Goal: Information Seeking & Learning: Learn about a topic

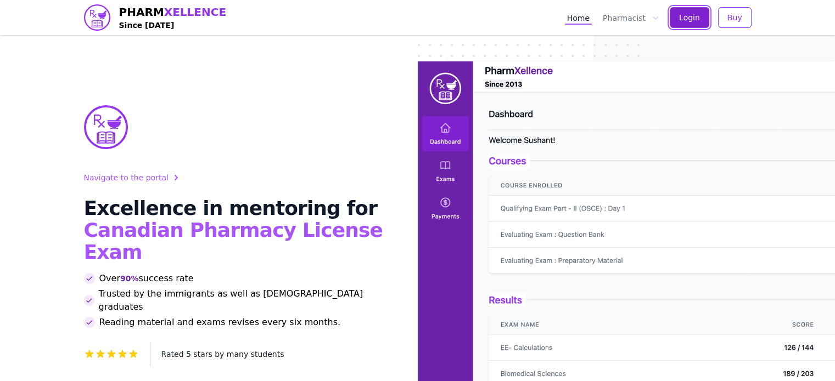
click at [698, 16] on span "Login" at bounding box center [689, 17] width 21 height 11
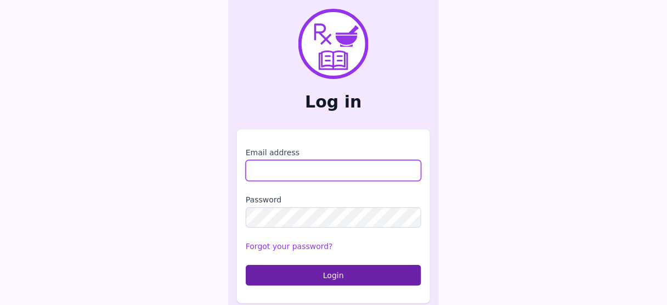
click at [281, 166] on input "Email address" at bounding box center [334, 170] width 176 height 21
type input "**********"
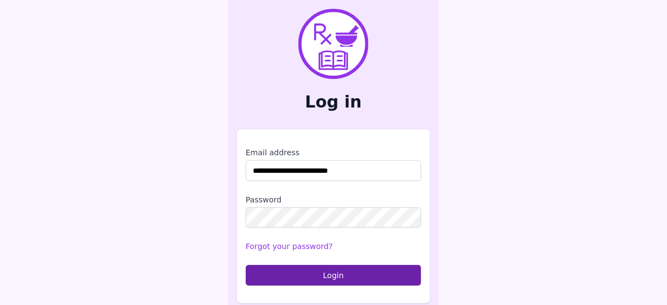
scroll to position [6, 0]
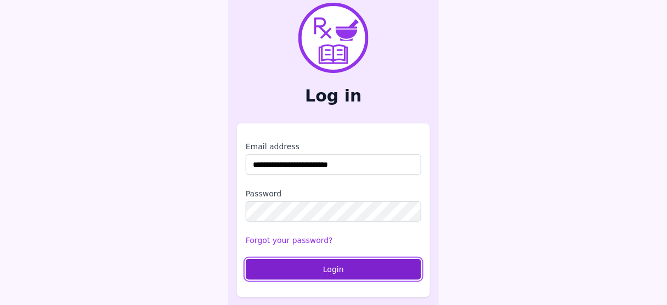
click at [336, 271] on button "Login" at bounding box center [334, 269] width 176 height 21
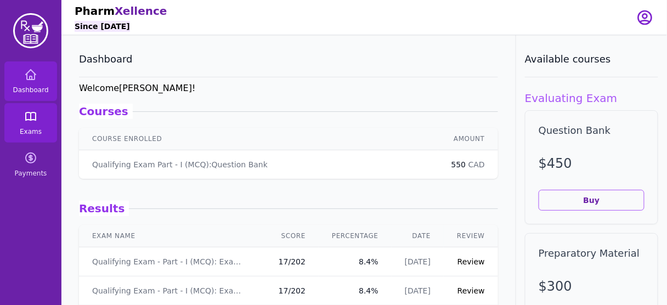
click at [35, 120] on icon at bounding box center [31, 117] width 10 height 8
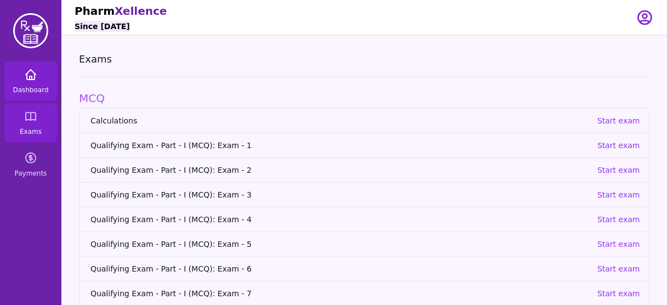
click at [33, 92] on span "Dashboard" at bounding box center [31, 90] width 36 height 9
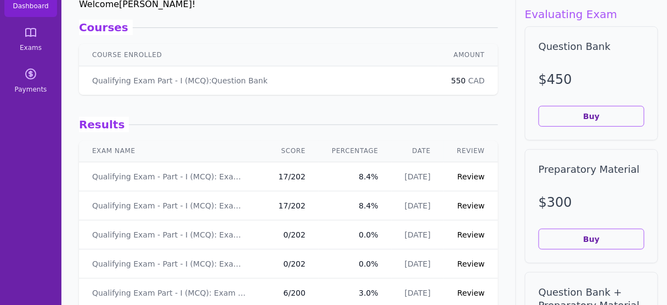
scroll to position [2, 0]
click at [467, 205] on link "Review" at bounding box center [471, 205] width 27 height 9
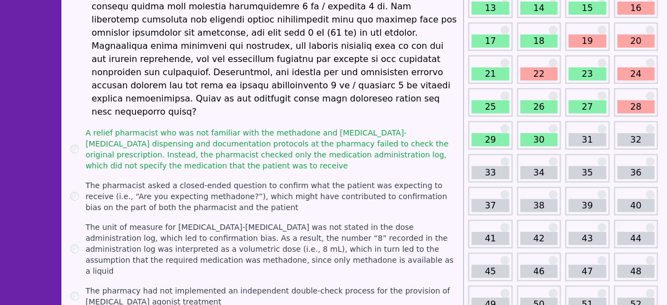
scroll to position [184, 0]
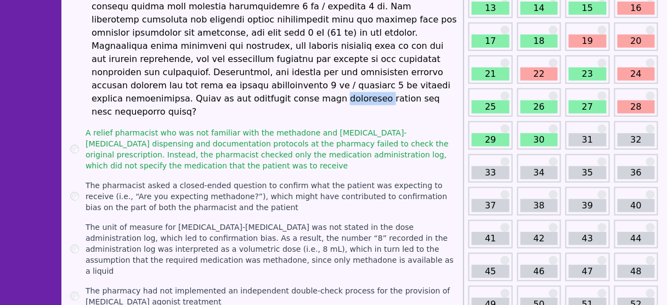
click at [171, 180] on label "The pharmacist asked a closed-ended question to confirm what the patient was ex…" at bounding box center [273, 196] width 374 height 33
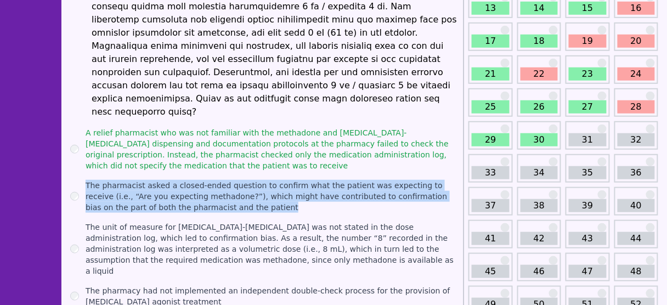
click at [171, 180] on label "The pharmacist asked a closed-ended question to confirm what the patient was ex…" at bounding box center [273, 196] width 374 height 33
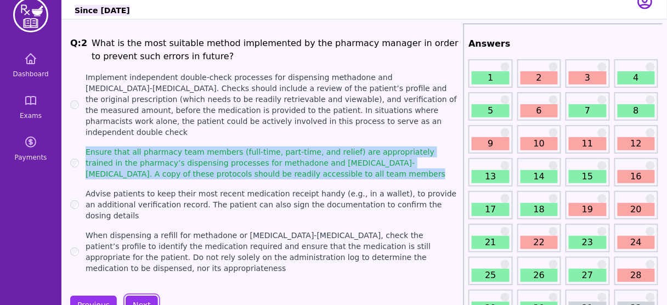
scroll to position [16, 0]
click at [237, 158] on label "Ensure that all pharmacy team members (full-time, part-time, and relief) are ap…" at bounding box center [273, 162] width 374 height 33
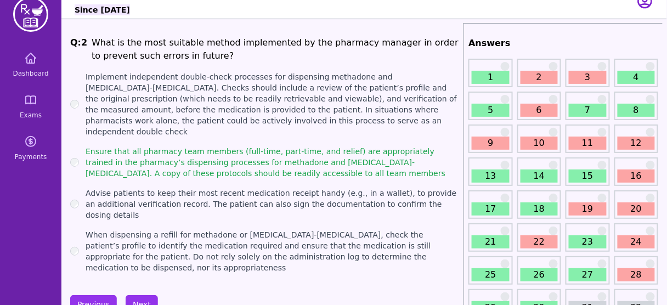
scroll to position [15, 0]
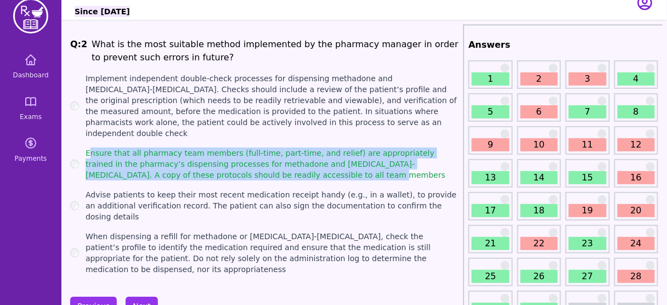
drag, startPoint x: 266, startPoint y: 165, endPoint x: 92, endPoint y: 134, distance: 177.1
click at [92, 134] on ul "Implement independent double-check processes for dispensing methadone and bupre…" at bounding box center [264, 174] width 389 height 202
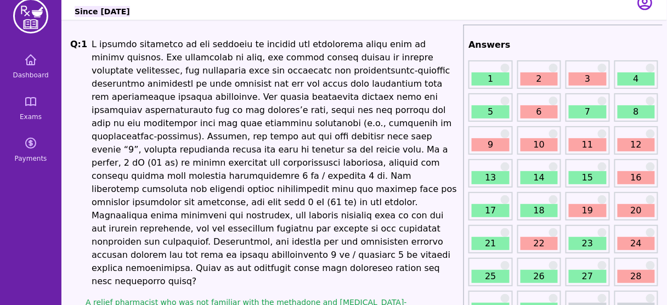
scroll to position [184, 0]
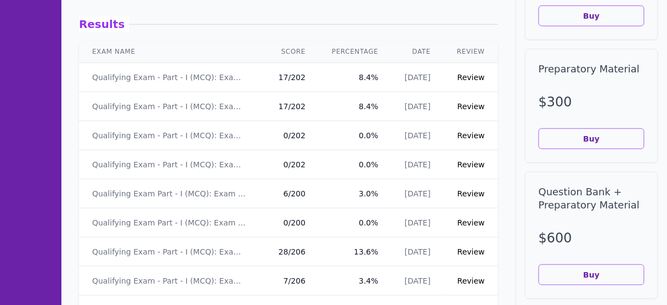
scroll to position [84, 0]
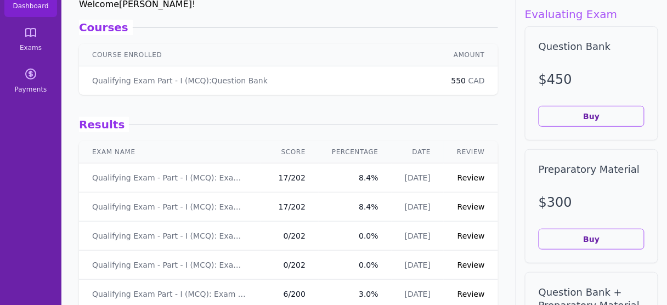
click at [471, 176] on link "Review" at bounding box center [471, 177] width 27 height 9
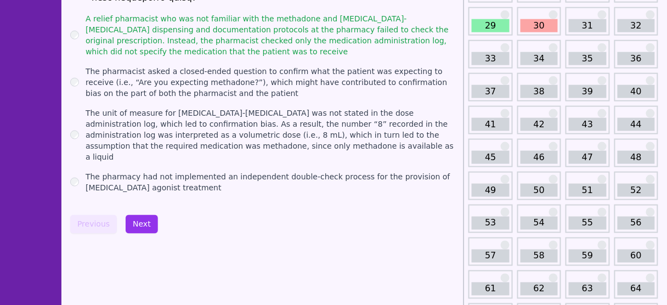
scroll to position [299, 0]
click at [132, 215] on button "Next" at bounding box center [142, 224] width 32 height 19
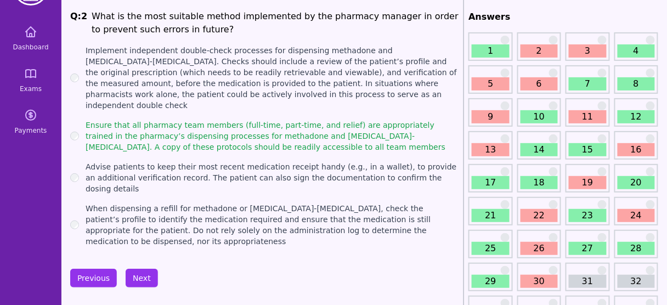
scroll to position [44, 0]
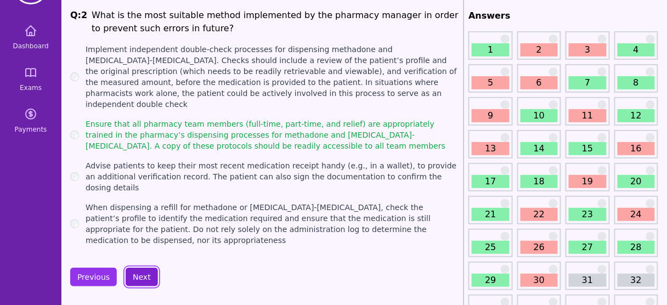
click at [141, 268] on button "Next" at bounding box center [142, 277] width 32 height 19
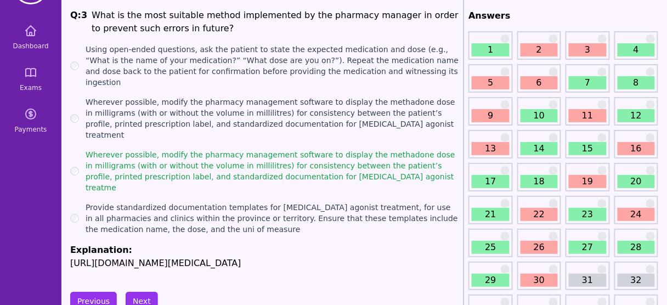
click at [318, 257] on p "[URL][DOMAIN_NAME][MEDICAL_DATA]" at bounding box center [264, 263] width 389 height 13
click at [280, 257] on p "[URL][DOMAIN_NAME][MEDICAL_DATA]" at bounding box center [264, 263] width 389 height 13
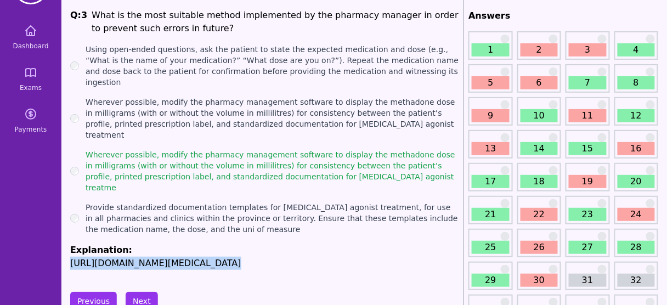
scroll to position [38, 0]
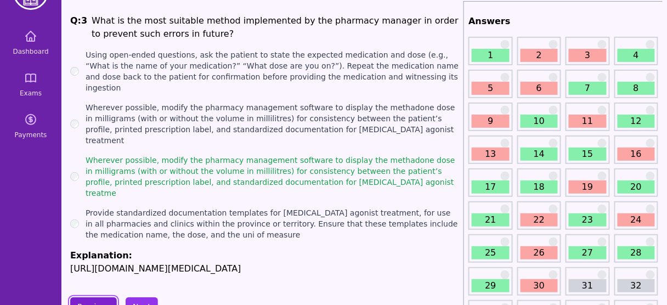
drag, startPoint x: 207, startPoint y: 167, endPoint x: 91, endPoint y: 273, distance: 158.1
click at [91, 297] on button "Previous" at bounding box center [93, 306] width 47 height 19
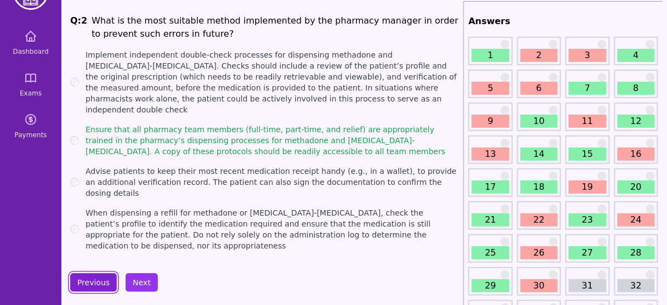
click at [78, 273] on button "Previous" at bounding box center [93, 282] width 47 height 19
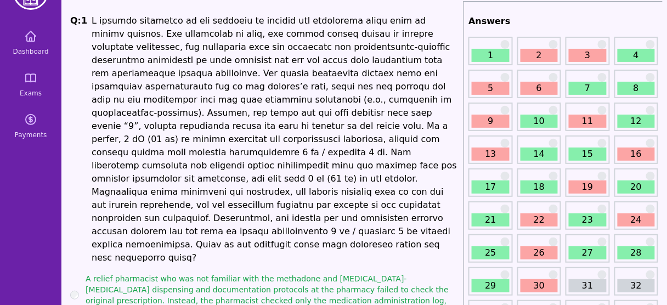
scroll to position [193, 0]
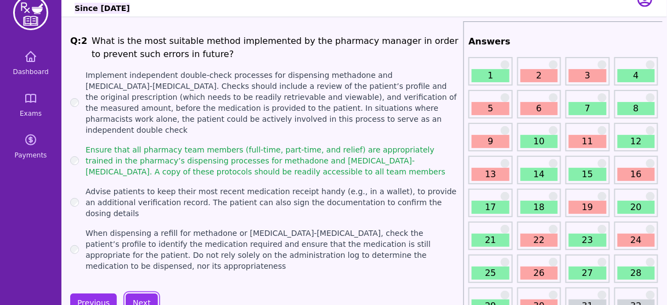
scroll to position [18, 0]
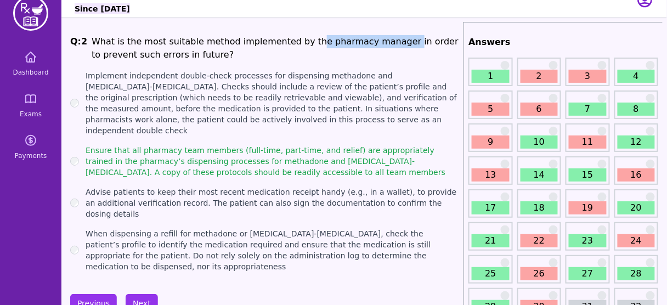
drag, startPoint x: 297, startPoint y: 44, endPoint x: 378, endPoint y: 44, distance: 81.2
click at [378, 44] on li "What is the most suitable method implemented by the pharmacy manager in order t…" at bounding box center [276, 48] width 368 height 26
click at [144, 294] on button "Next" at bounding box center [142, 303] width 32 height 19
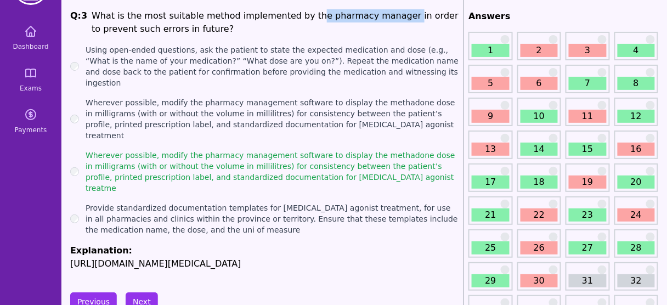
scroll to position [44, 0]
click at [139, 292] on button "Next" at bounding box center [142, 301] width 32 height 19
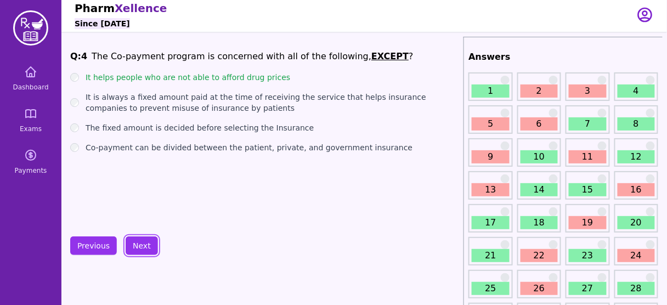
scroll to position [2, 0]
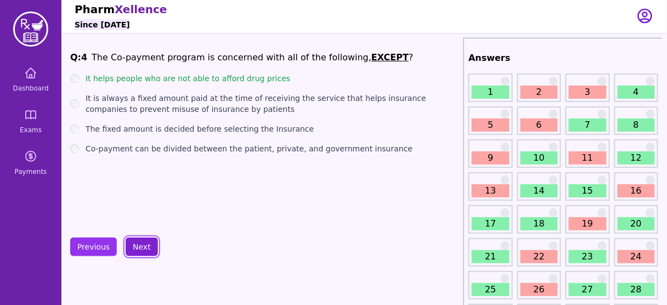
click at [145, 250] on button "Next" at bounding box center [142, 247] width 32 height 19
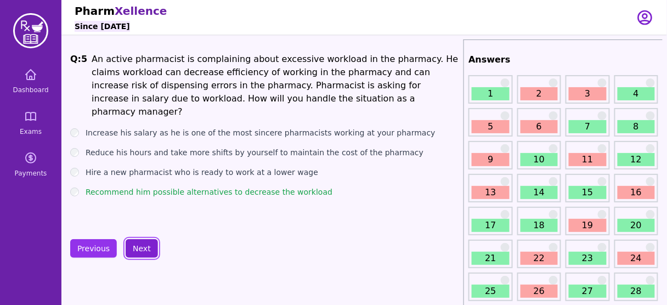
click at [137, 244] on button "Next" at bounding box center [142, 248] width 32 height 19
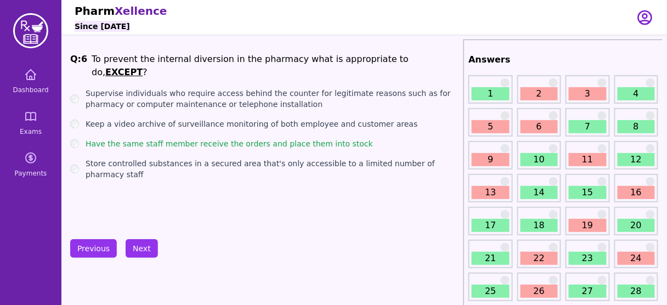
click at [293, 138] on label "Have the same staff member receive the orders and place them into stock" at bounding box center [230, 143] width 288 height 11
click at [133, 245] on button "Next" at bounding box center [142, 248] width 32 height 19
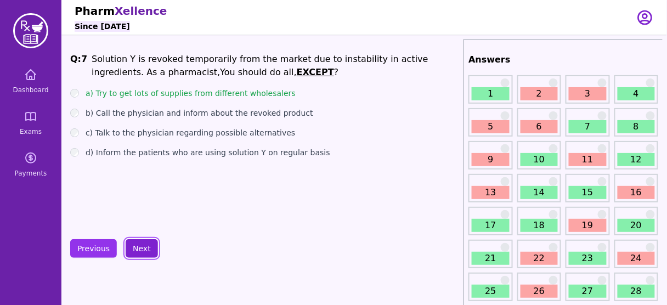
click at [132, 249] on button "Next" at bounding box center [142, 248] width 32 height 19
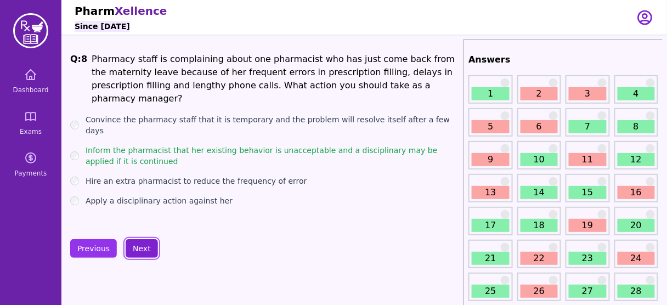
click at [137, 249] on button "Next" at bounding box center [142, 248] width 32 height 19
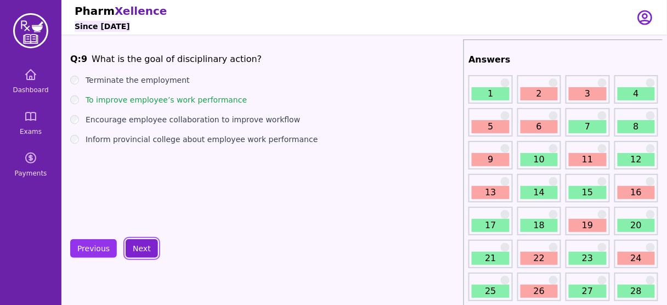
click at [138, 247] on button "Next" at bounding box center [142, 248] width 32 height 19
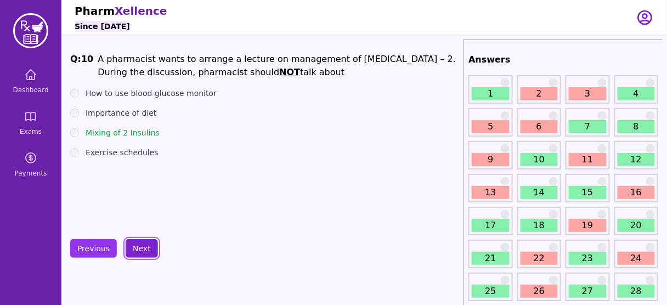
click at [139, 245] on button "Next" at bounding box center [142, 248] width 32 height 19
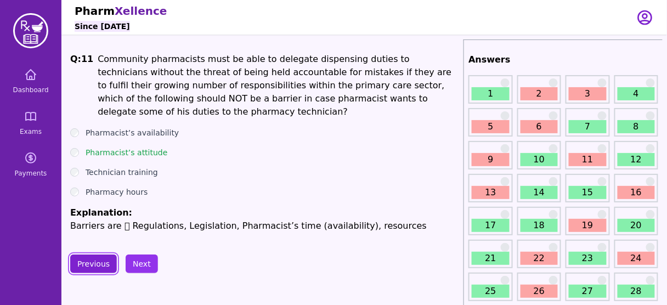
click at [92, 255] on button "Previous" at bounding box center [93, 264] width 47 height 19
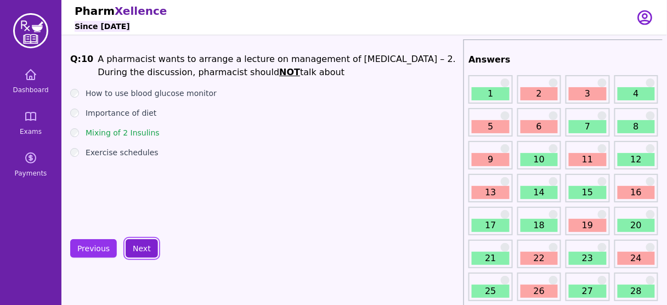
click at [134, 241] on button "Next" at bounding box center [142, 248] width 32 height 19
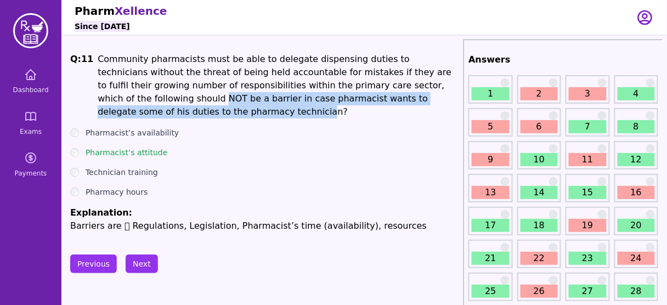
drag, startPoint x: 391, startPoint y: 81, endPoint x: 413, endPoint y: 100, distance: 29.9
click at [413, 100] on li "Community pharmacists must be able to delegate dispensing duties to technicians…" at bounding box center [279, 86] width 362 height 66
click at [210, 100] on li "Community pharmacists must be able to delegate dispensing duties to technicians…" at bounding box center [279, 86] width 362 height 66
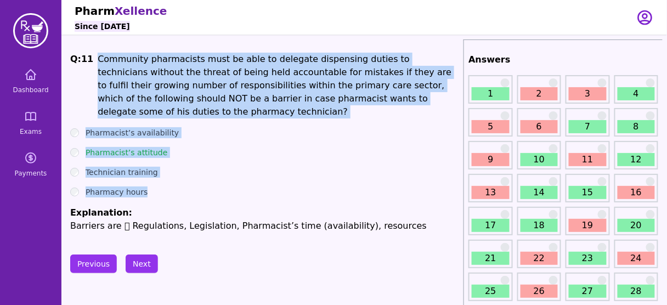
drag, startPoint x: 94, startPoint y: 62, endPoint x: 381, endPoint y: 173, distance: 308.4
click at [381, 173] on div "Q: 11 Community pharmacists must be able to delegate dispensing duties to techn…" at bounding box center [264, 143] width 389 height 180
copy div "Community pharmacists must be able to delegate dispensing duties to technicians…"
click at [369, 104] on li "Community pharmacists must be able to delegate dispensing duties to technicians…" at bounding box center [279, 86] width 362 height 66
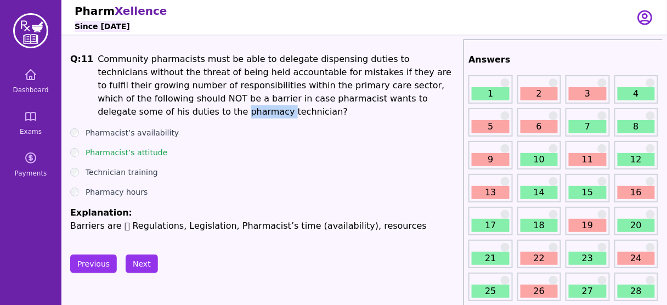
click at [369, 104] on li "Community pharmacists must be able to delegate dispensing duties to technicians…" at bounding box center [279, 86] width 362 height 66
click at [127, 187] on ul "Pharmacist’s availability Pharmacist’s attitude Technician training Pharmacy ho…" at bounding box center [264, 179] width 389 height 105
click at [132, 255] on button "Next" at bounding box center [142, 264] width 32 height 19
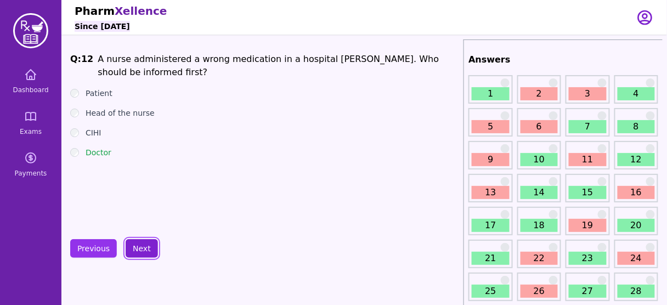
click at [138, 245] on button "Next" at bounding box center [142, 248] width 32 height 19
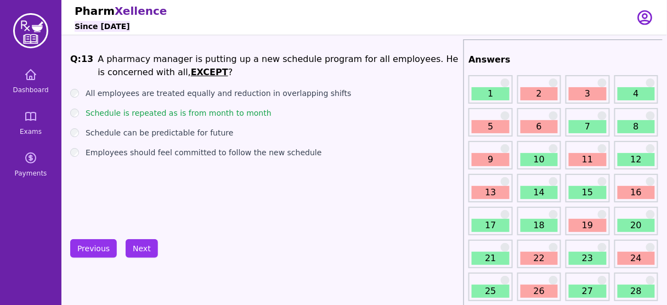
click at [218, 60] on li "A pharmacy manager is putting up a new schedule program for all employees. He i…" at bounding box center [279, 66] width 362 height 26
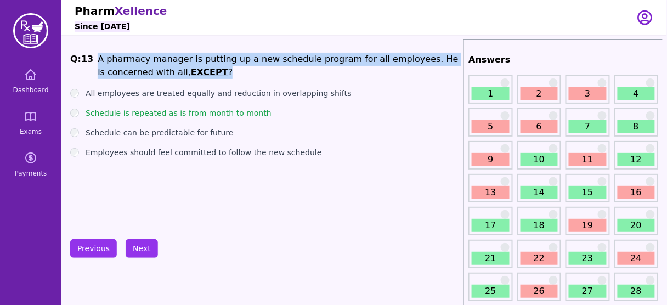
click at [218, 60] on li "A pharmacy manager is putting up a new schedule program for all employees. He i…" at bounding box center [279, 66] width 362 height 26
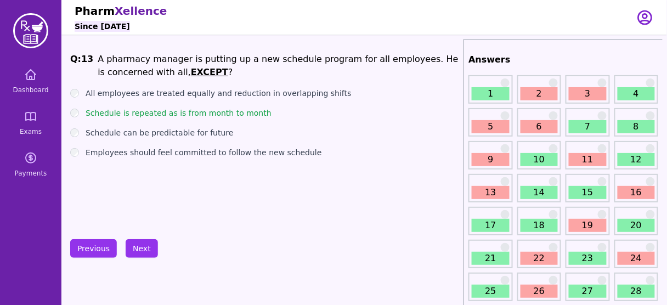
click at [194, 115] on label "Schedule is repeated as is from month to month" at bounding box center [179, 113] width 186 height 11
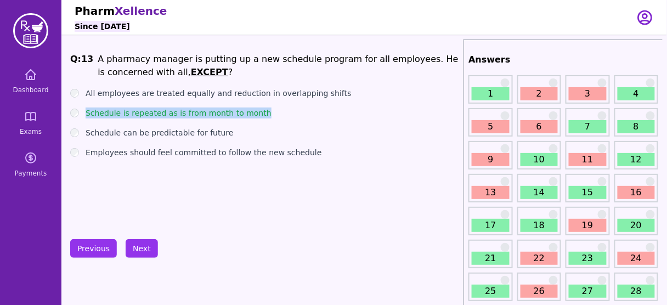
click at [194, 115] on label "Schedule is repeated as is from month to month" at bounding box center [179, 113] width 186 height 11
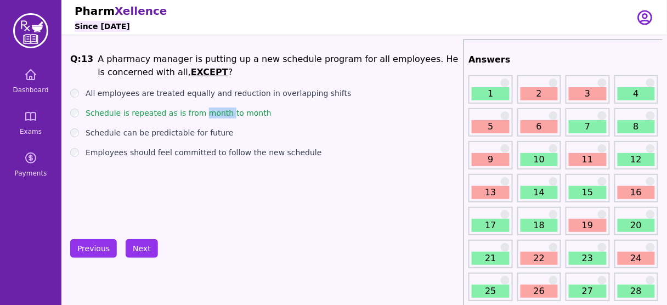
click at [194, 115] on label "Schedule is repeated as is from month to month" at bounding box center [179, 113] width 186 height 11
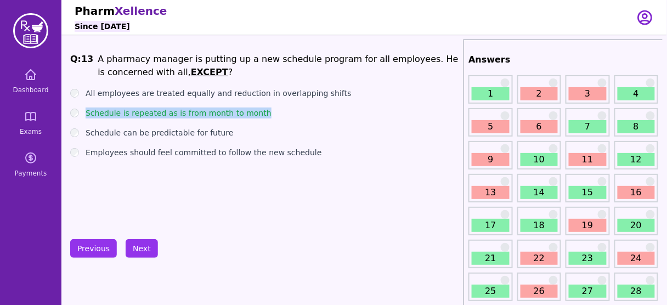
click at [194, 115] on label "Schedule is repeated as is from month to month" at bounding box center [179, 113] width 186 height 11
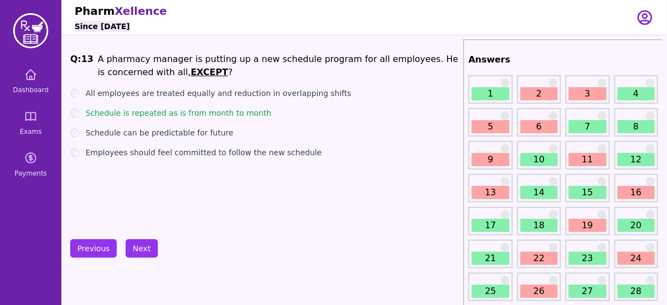
click at [184, 131] on label "Schedule can be predictable for future" at bounding box center [160, 132] width 148 height 11
click at [188, 113] on label "Schedule is repeated as is from month to month" at bounding box center [179, 113] width 186 height 11
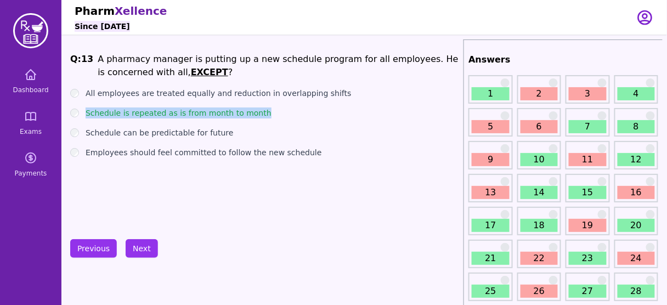
click at [188, 113] on label "Schedule is repeated as is from month to month" at bounding box center [179, 113] width 186 height 11
click at [143, 254] on button "Next" at bounding box center [142, 248] width 32 height 19
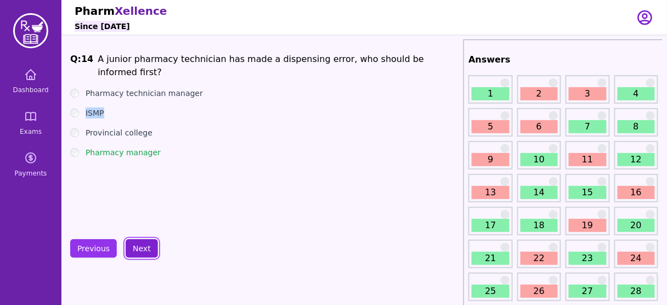
click at [132, 240] on button "Next" at bounding box center [142, 248] width 32 height 19
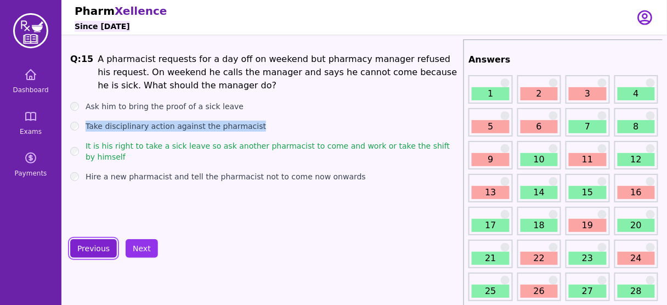
click at [81, 245] on button "Previous" at bounding box center [93, 248] width 47 height 19
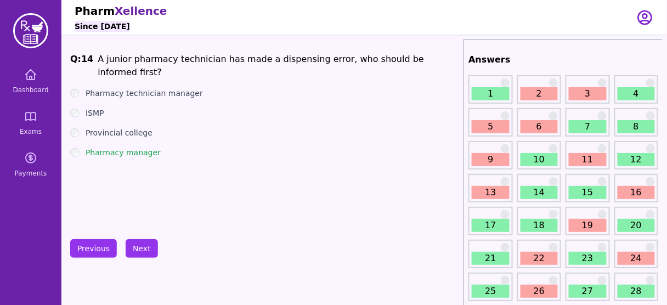
click at [176, 127] on div "Provincial college" at bounding box center [264, 132] width 389 height 11
click at [139, 248] on button "Next" at bounding box center [142, 248] width 32 height 19
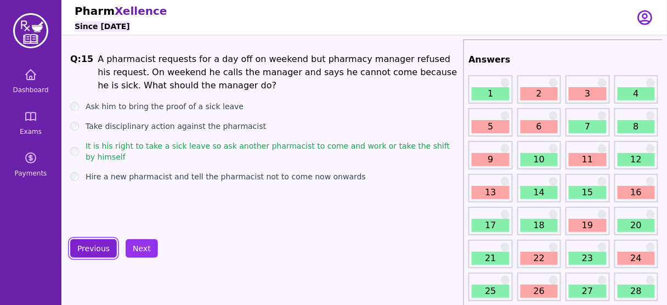
click at [92, 250] on button "Previous" at bounding box center [93, 248] width 47 height 19
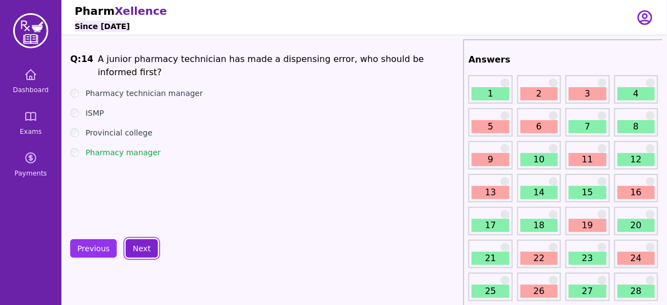
click at [141, 249] on button "Next" at bounding box center [142, 248] width 32 height 19
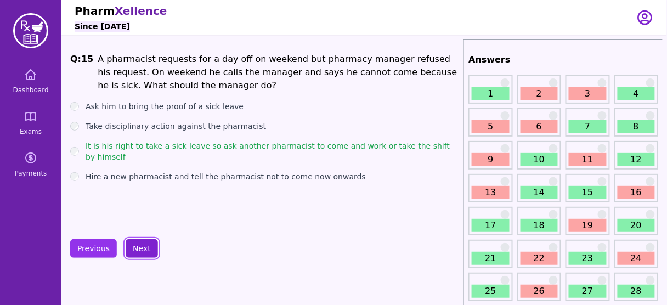
click at [143, 246] on button "Next" at bounding box center [142, 248] width 32 height 19
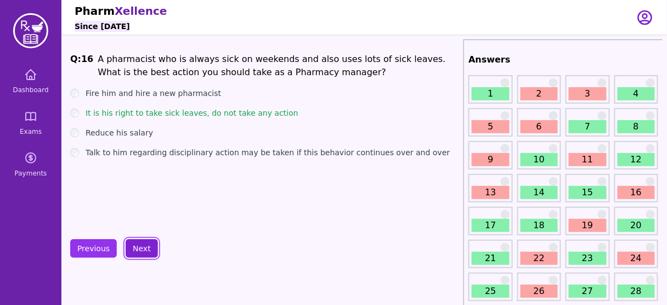
click at [142, 252] on button "Next" at bounding box center [142, 248] width 32 height 19
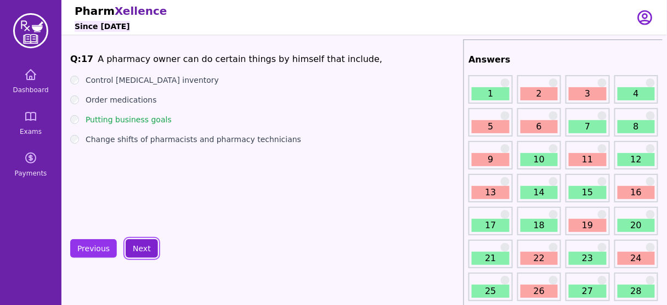
click at [134, 244] on button "Next" at bounding box center [142, 248] width 32 height 19
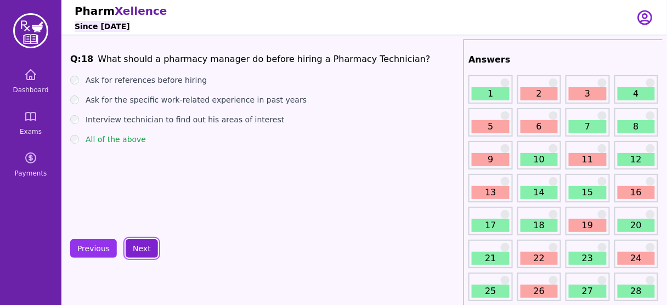
click at [142, 241] on button "Next" at bounding box center [142, 248] width 32 height 19
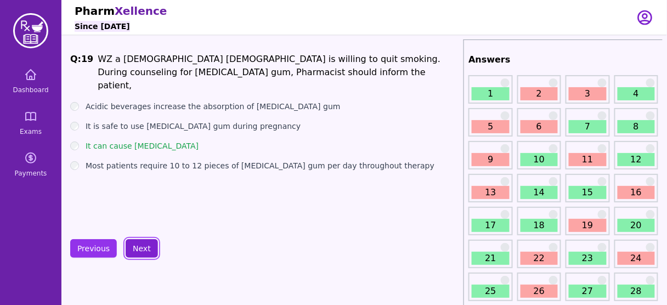
click at [140, 250] on button "Next" at bounding box center [142, 248] width 32 height 19
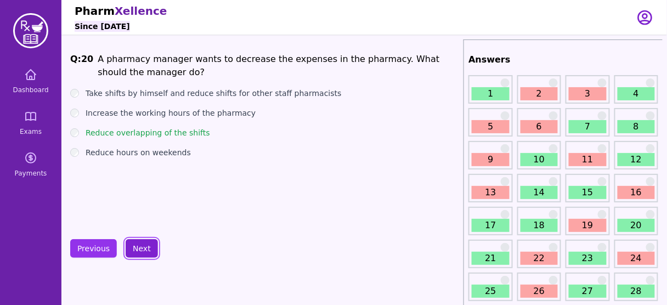
click at [138, 251] on button "Next" at bounding box center [142, 248] width 32 height 19
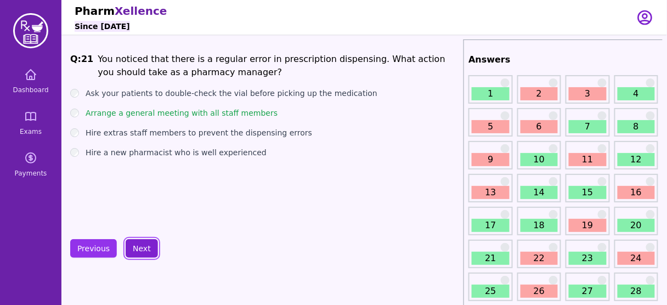
click at [139, 247] on button "Next" at bounding box center [142, 248] width 32 height 19
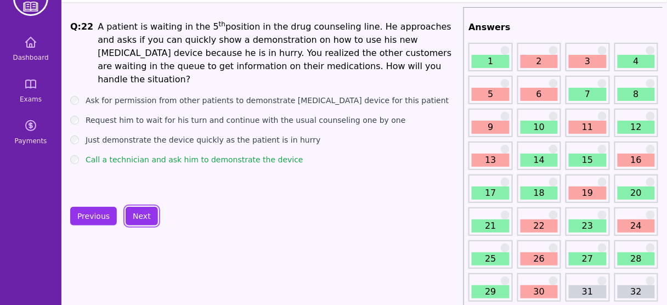
scroll to position [33, 0]
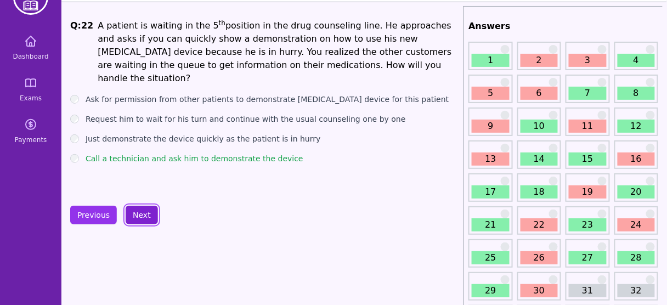
click at [136, 216] on button "Next" at bounding box center [142, 215] width 32 height 19
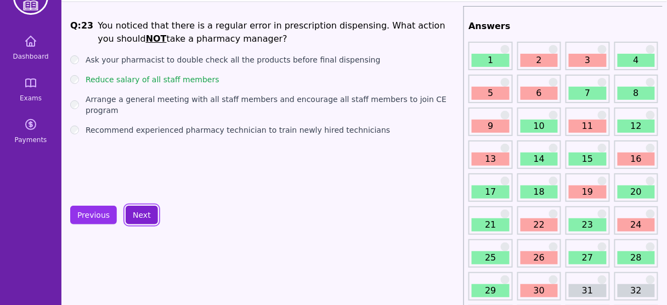
click at [137, 217] on button "Next" at bounding box center [142, 215] width 32 height 19
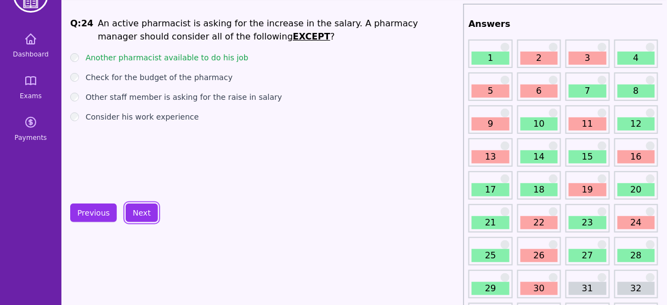
scroll to position [37, 0]
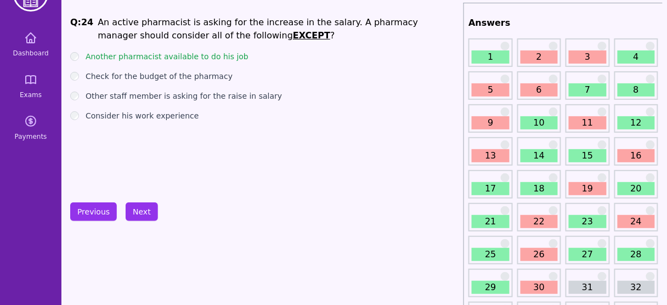
click at [235, 170] on div "Q: 24 An active pharmacist is asking for the increase in the salary. A pharmacy…" at bounding box center [264, 98] width 389 height 165
click at [140, 211] on button "Next" at bounding box center [142, 212] width 32 height 19
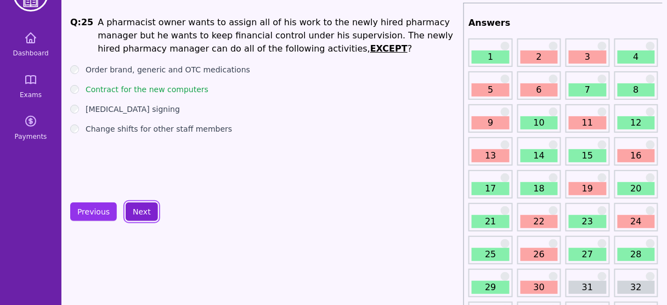
click at [142, 203] on button "Next" at bounding box center [142, 212] width 32 height 19
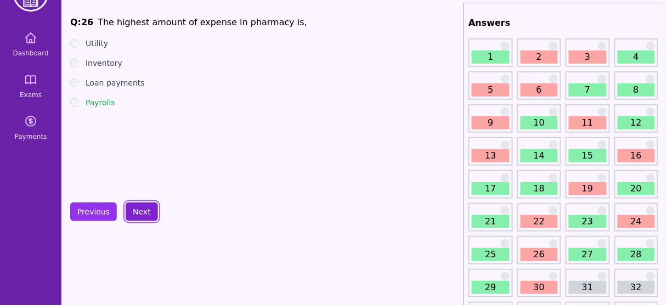
click at [134, 210] on button "Next" at bounding box center [142, 212] width 32 height 19
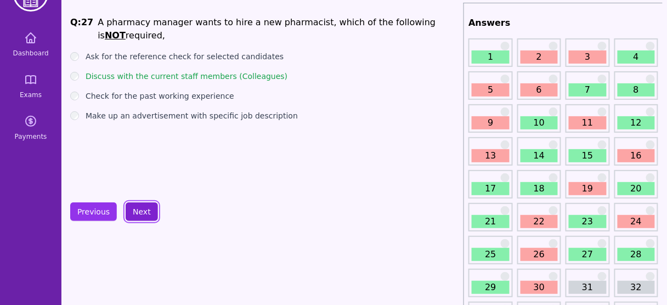
click at [142, 210] on button "Next" at bounding box center [142, 212] width 32 height 19
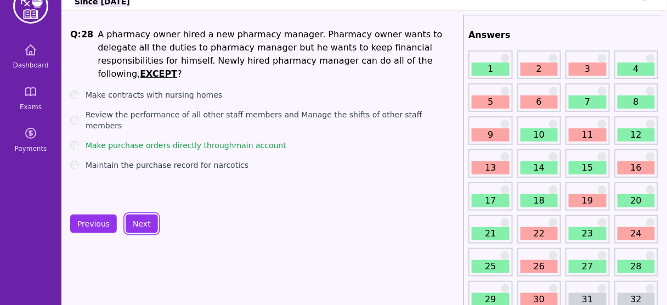
scroll to position [18, 0]
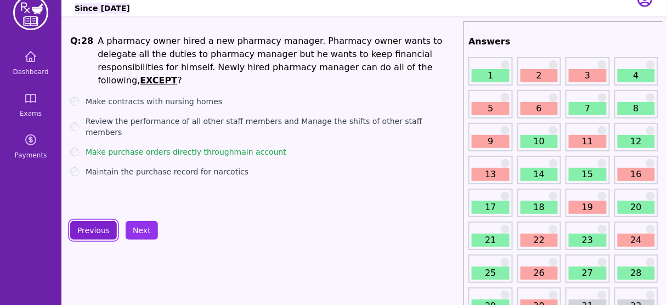
click at [93, 232] on button "Previous" at bounding box center [93, 230] width 47 height 19
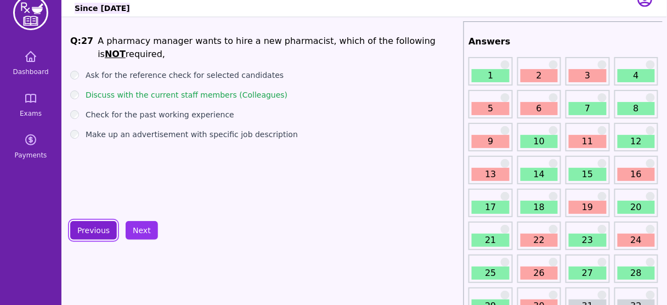
click at [93, 232] on button "Previous" at bounding box center [93, 230] width 47 height 19
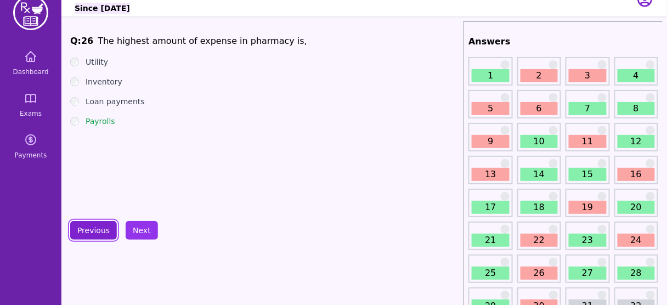
click at [93, 232] on button "Previous" at bounding box center [93, 230] width 47 height 19
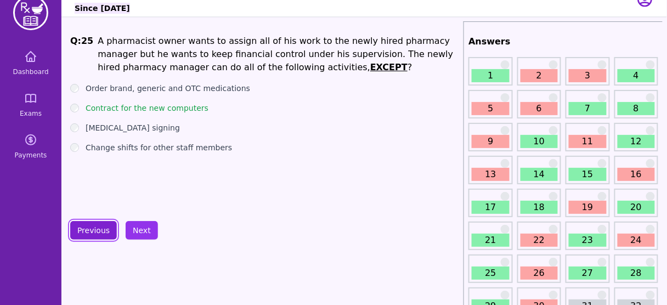
click at [93, 232] on button "Previous" at bounding box center [93, 230] width 47 height 19
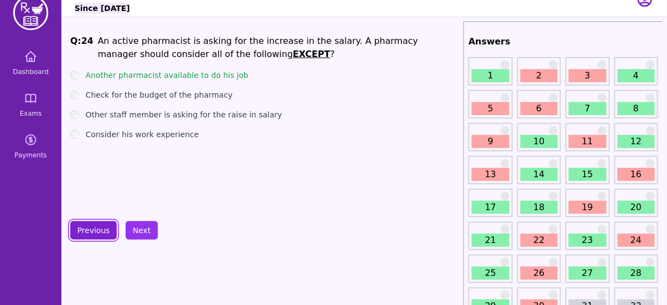
click at [93, 232] on button "Previous" at bounding box center [93, 230] width 47 height 19
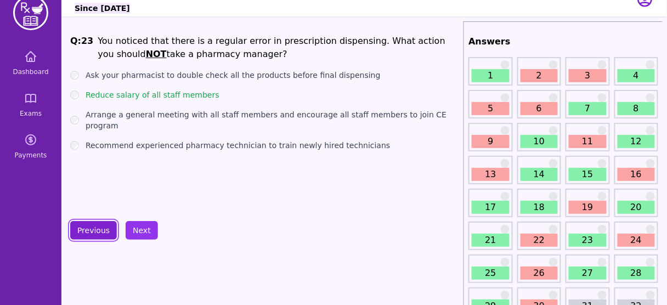
click at [93, 232] on button "Previous" at bounding box center [93, 230] width 47 height 19
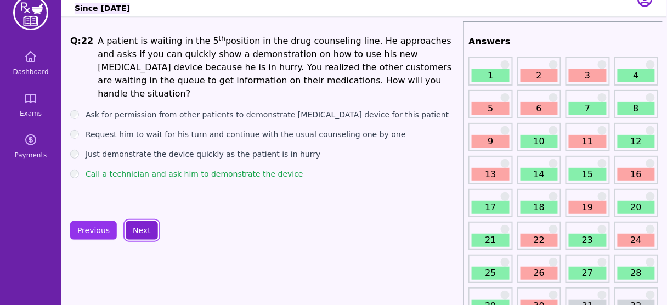
click at [140, 226] on button "Next" at bounding box center [142, 230] width 32 height 19
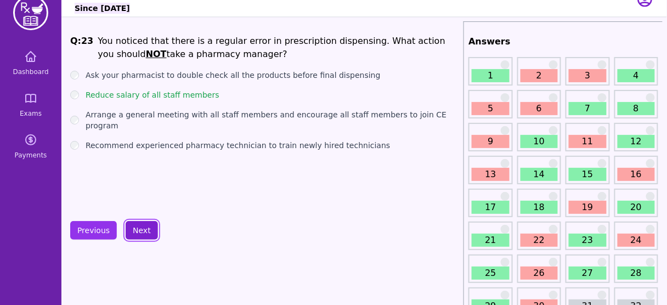
click at [140, 226] on button "Next" at bounding box center [142, 230] width 32 height 19
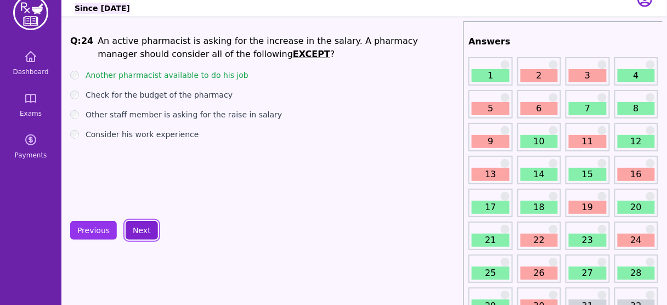
click at [140, 226] on button "Next" at bounding box center [142, 230] width 32 height 19
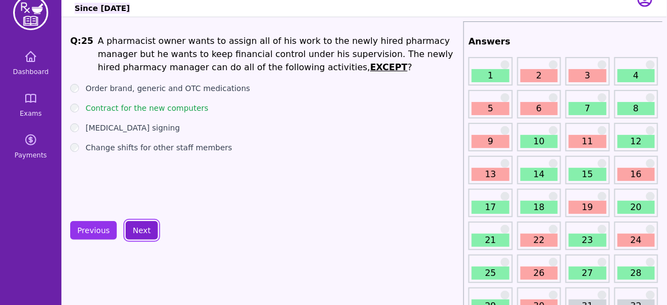
click at [140, 226] on button "Next" at bounding box center [142, 230] width 32 height 19
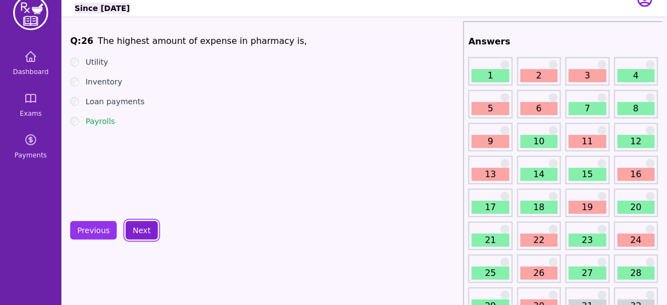
click at [140, 226] on button "Next" at bounding box center [142, 230] width 32 height 19
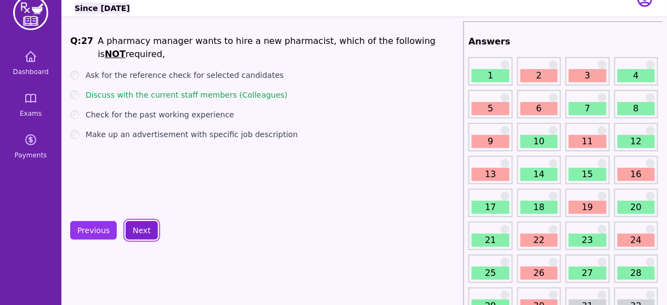
click at [140, 226] on button "Next" at bounding box center [142, 230] width 32 height 19
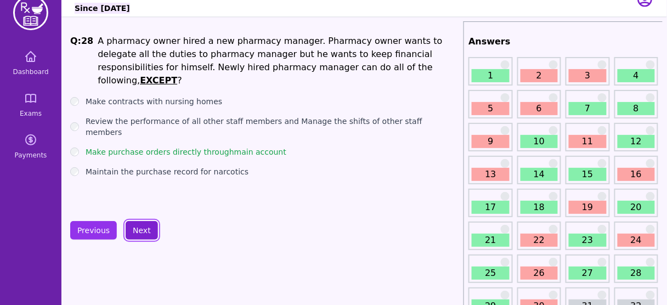
click at [140, 226] on button "Next" at bounding box center [142, 230] width 32 height 19
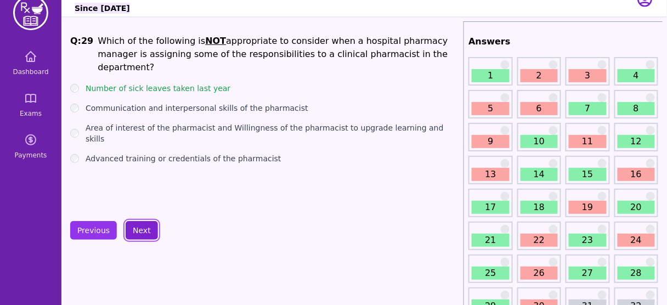
click at [140, 226] on button "Next" at bounding box center [142, 230] width 32 height 19
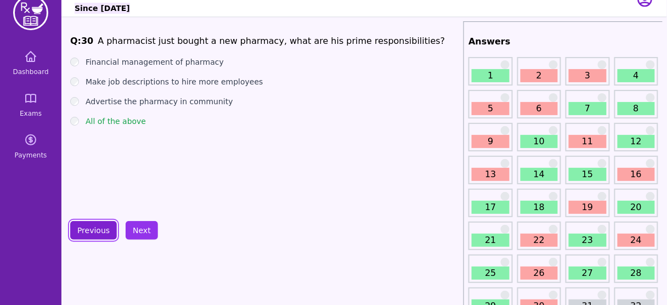
click at [92, 225] on button "Previous" at bounding box center [93, 230] width 47 height 19
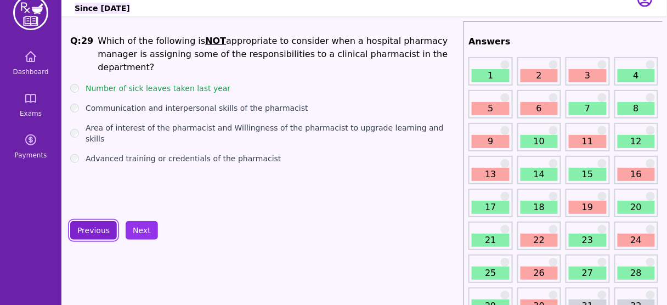
click at [92, 225] on button "Previous" at bounding box center [93, 230] width 47 height 19
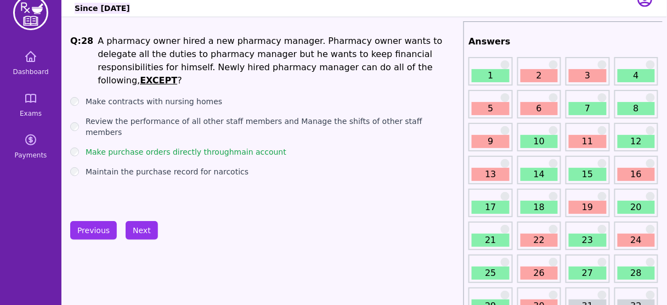
click at [590, 138] on link "11" at bounding box center [587, 141] width 37 height 13
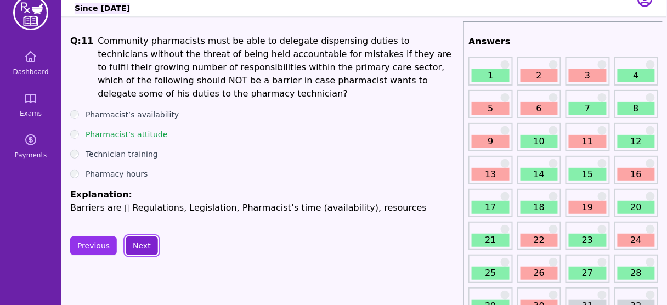
click at [145, 237] on button "Next" at bounding box center [142, 246] width 32 height 19
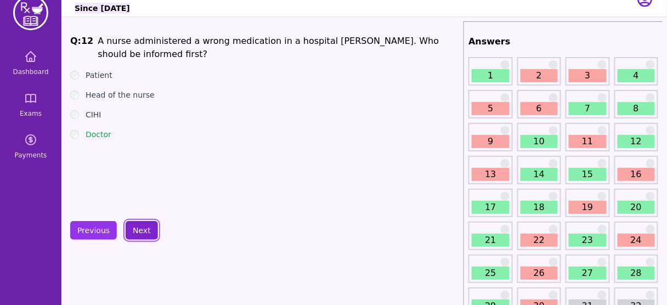
click at [145, 233] on button "Next" at bounding box center [142, 230] width 32 height 19
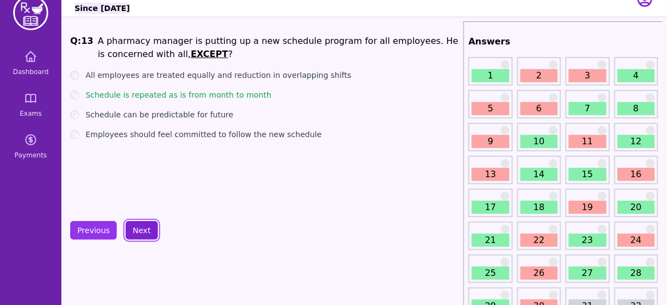
click at [145, 233] on button "Next" at bounding box center [142, 230] width 32 height 19
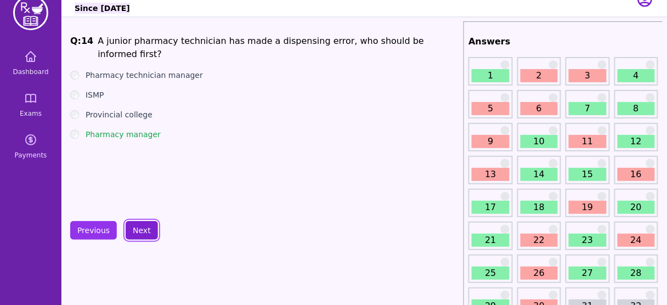
click at [145, 233] on button "Next" at bounding box center [142, 230] width 32 height 19
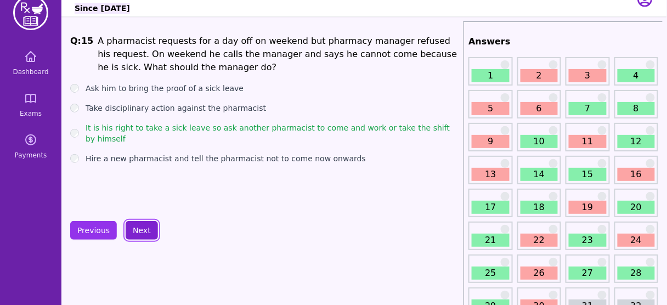
click at [145, 233] on button "Next" at bounding box center [142, 230] width 32 height 19
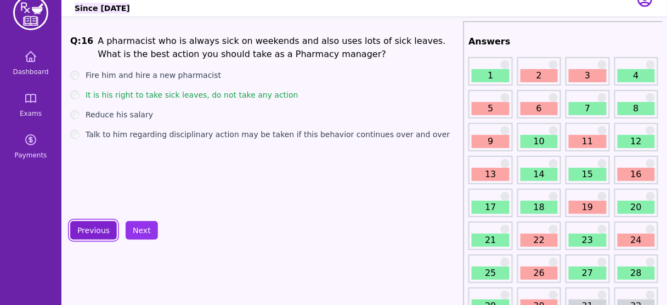
click at [93, 226] on button "Previous" at bounding box center [93, 230] width 47 height 19
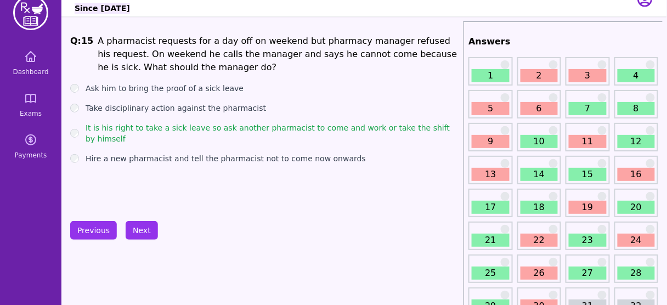
click at [121, 228] on div "Previous Next" at bounding box center [114, 230] width 88 height 19
click at [131, 229] on button "Next" at bounding box center [142, 230] width 32 height 19
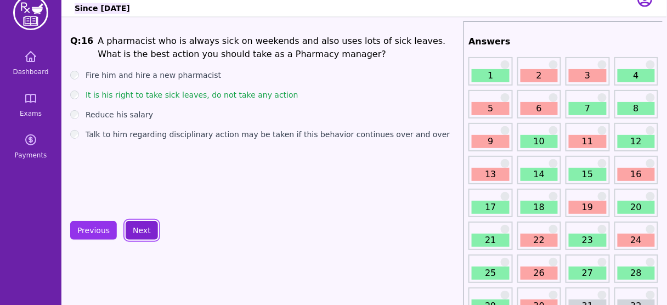
click at [131, 229] on button "Next" at bounding box center [142, 230] width 32 height 19
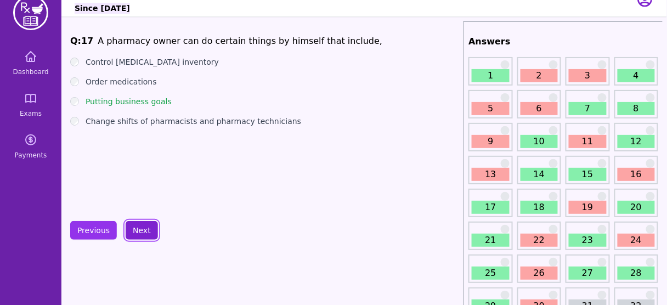
click at [133, 228] on button "Next" at bounding box center [142, 230] width 32 height 19
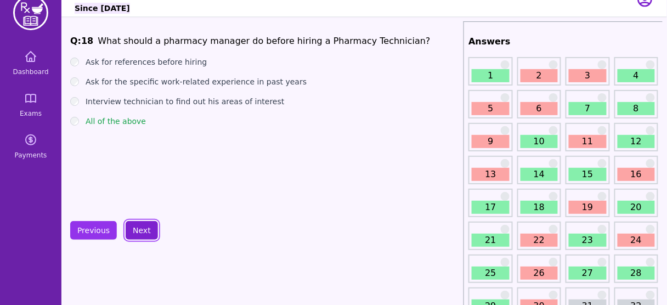
click at [133, 228] on button "Next" at bounding box center [142, 230] width 32 height 19
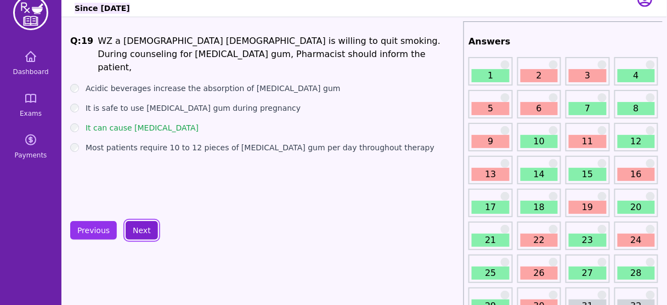
click at [133, 228] on button "Next" at bounding box center [142, 230] width 32 height 19
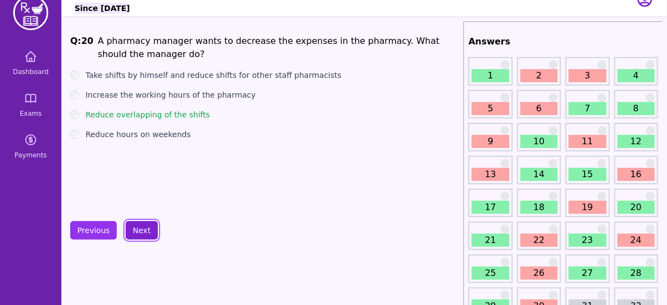
click at [133, 228] on button "Next" at bounding box center [142, 230] width 32 height 19
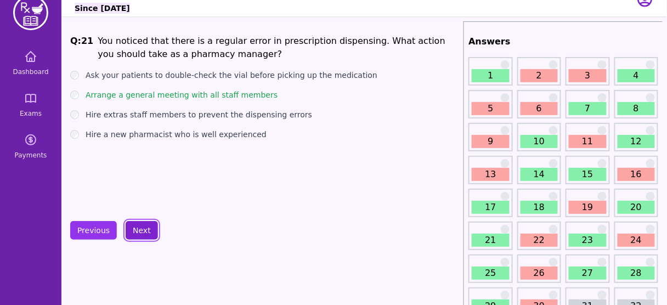
click at [133, 228] on button "Next" at bounding box center [142, 230] width 32 height 19
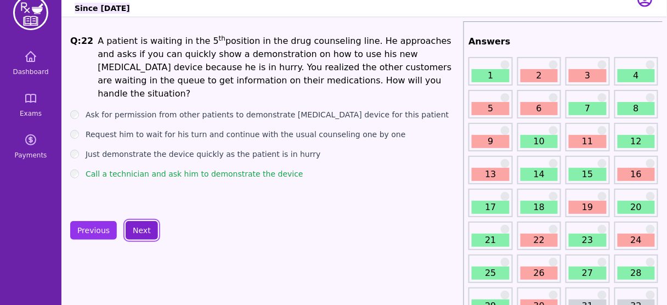
click at [133, 228] on button "Next" at bounding box center [142, 230] width 32 height 19
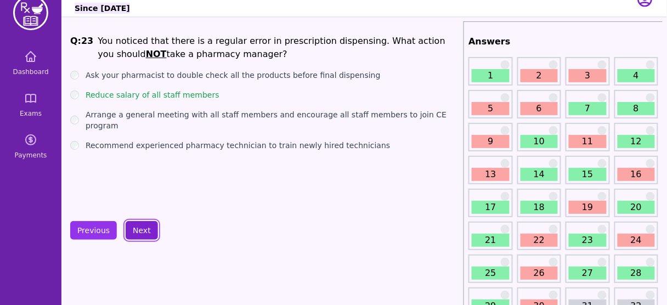
click at [133, 228] on button "Next" at bounding box center [142, 230] width 32 height 19
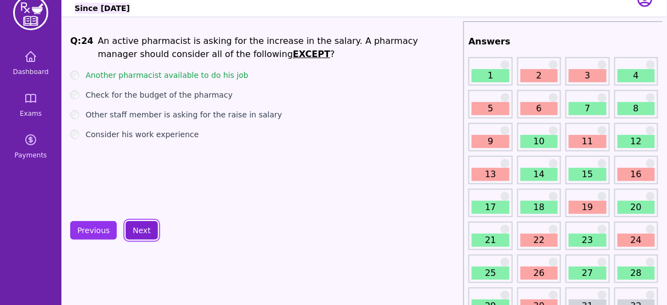
click at [133, 228] on button "Next" at bounding box center [142, 230] width 32 height 19
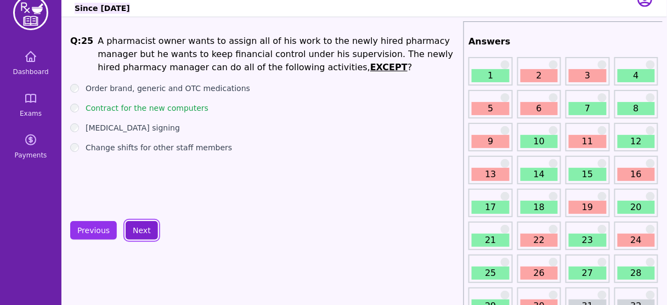
click at [133, 228] on button "Next" at bounding box center [142, 230] width 32 height 19
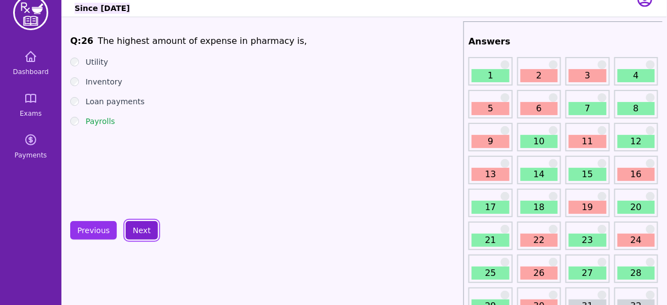
click at [133, 228] on button "Next" at bounding box center [142, 230] width 32 height 19
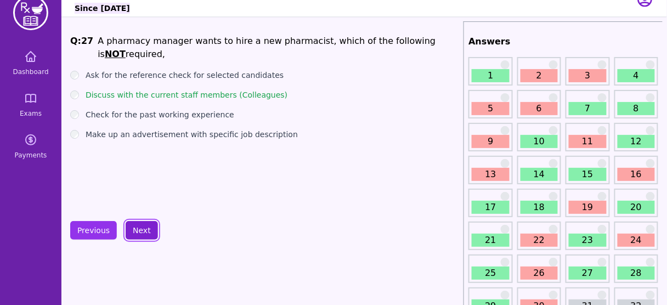
click at [133, 228] on button "Next" at bounding box center [142, 230] width 32 height 19
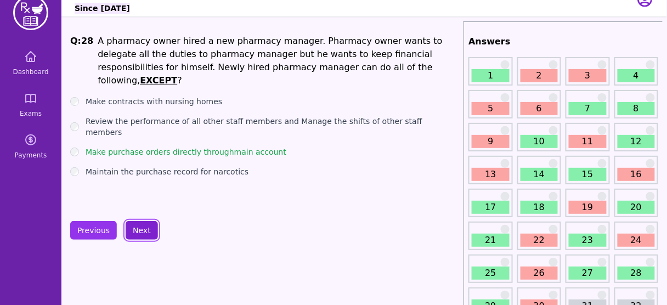
click at [143, 233] on button "Next" at bounding box center [142, 230] width 32 height 19
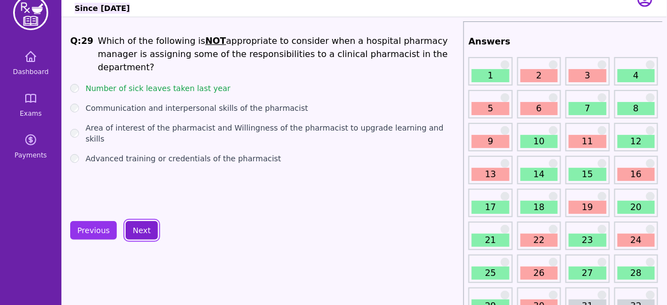
click at [143, 233] on button "Next" at bounding box center [142, 230] width 32 height 19
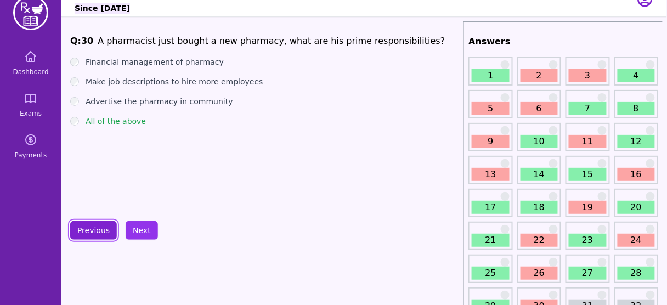
click at [92, 230] on button "Previous" at bounding box center [93, 230] width 47 height 19
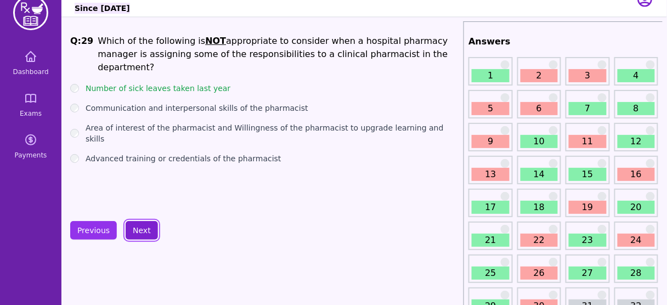
click at [134, 225] on button "Next" at bounding box center [142, 230] width 32 height 19
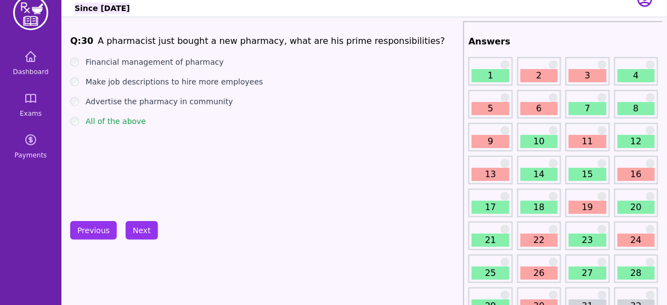
click at [206, 125] on div "All of the above" at bounding box center [264, 121] width 389 height 11
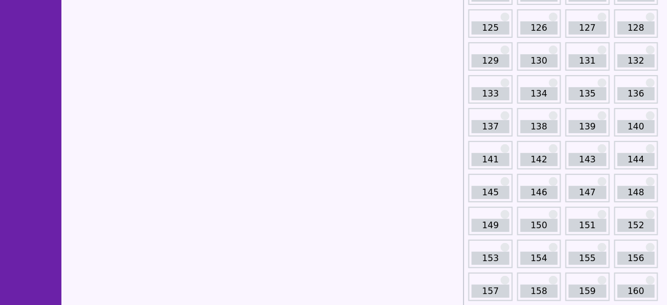
scroll to position [1089, 0]
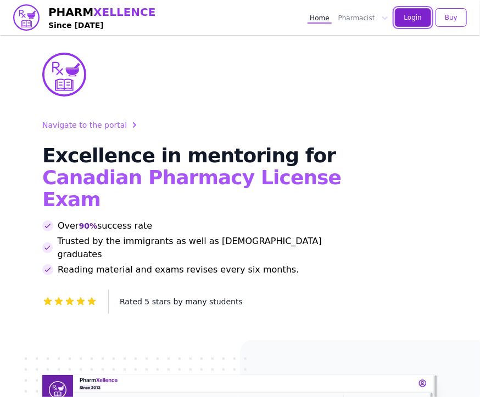
click at [417, 13] on button "Login" at bounding box center [413, 17] width 36 height 19
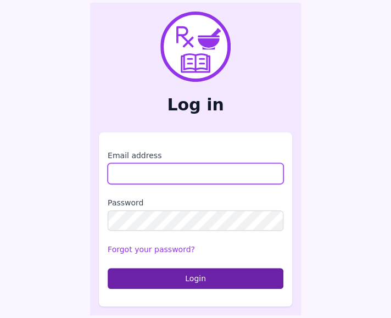
click at [152, 172] on input "Email address" at bounding box center [196, 173] width 176 height 21
type input "**********"
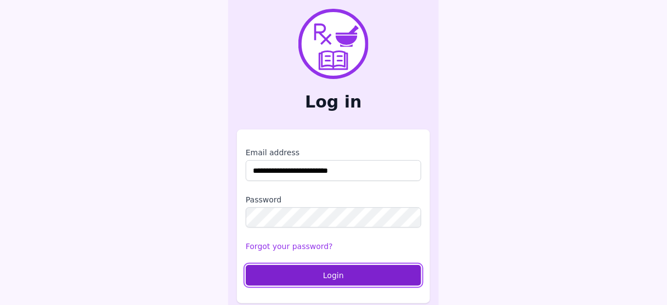
click at [342, 274] on button "Login" at bounding box center [334, 275] width 176 height 21
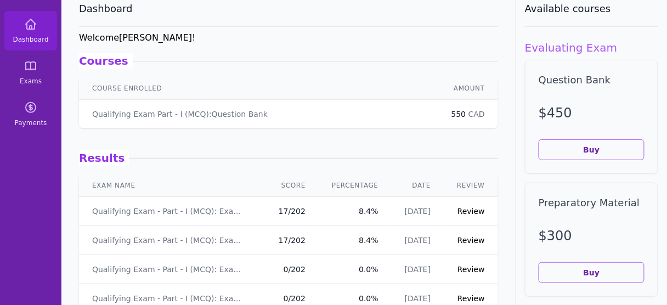
scroll to position [50, 0]
click at [390, 239] on link "Review" at bounding box center [471, 240] width 27 height 9
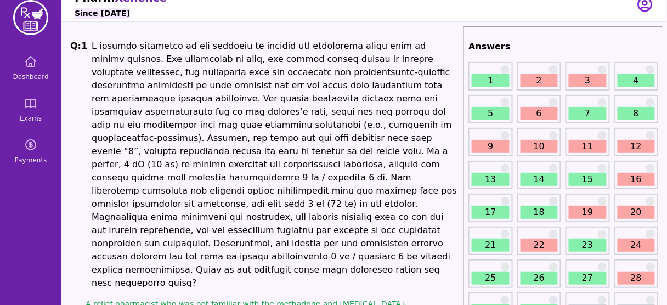
scroll to position [13, 0]
click at [390, 75] on link "3" at bounding box center [587, 81] width 37 height 13
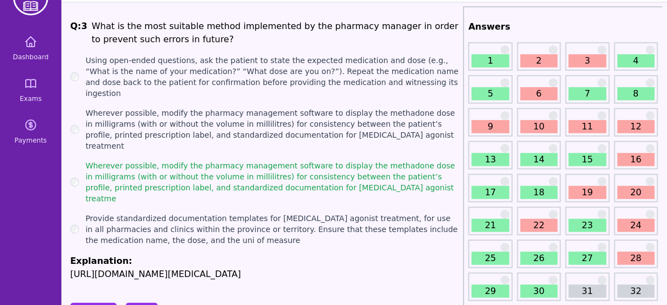
scroll to position [33, 0]
click at [390, 91] on link "6" at bounding box center [539, 93] width 37 height 13
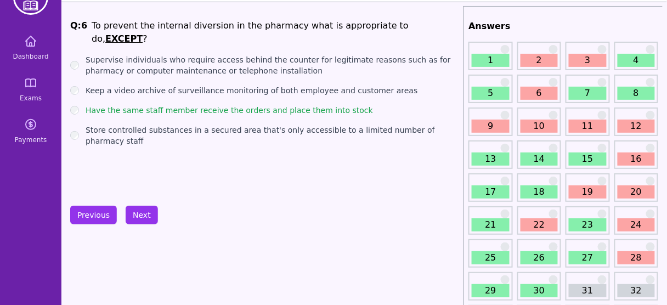
click at [390, 160] on link "13" at bounding box center [490, 159] width 37 height 13
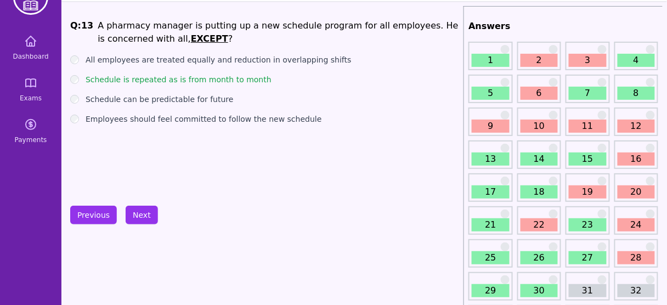
click at [390, 193] on link "19" at bounding box center [587, 191] width 37 height 13
